Goal: Information Seeking & Learning: Learn about a topic

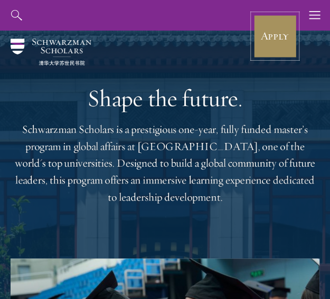
click at [270, 40] on link "Apply" at bounding box center [275, 36] width 44 height 44
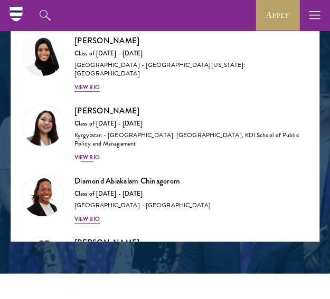
scroll to position [53, 0]
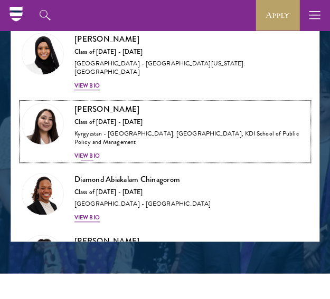
click at [88, 152] on div "View Bio" at bounding box center [86, 156] width 25 height 8
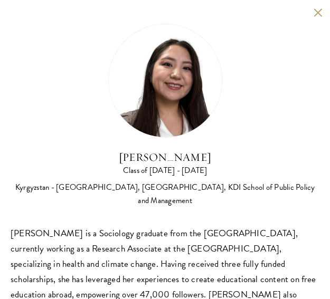
scroll to position [103, 0]
